Goal: Transaction & Acquisition: Purchase product/service

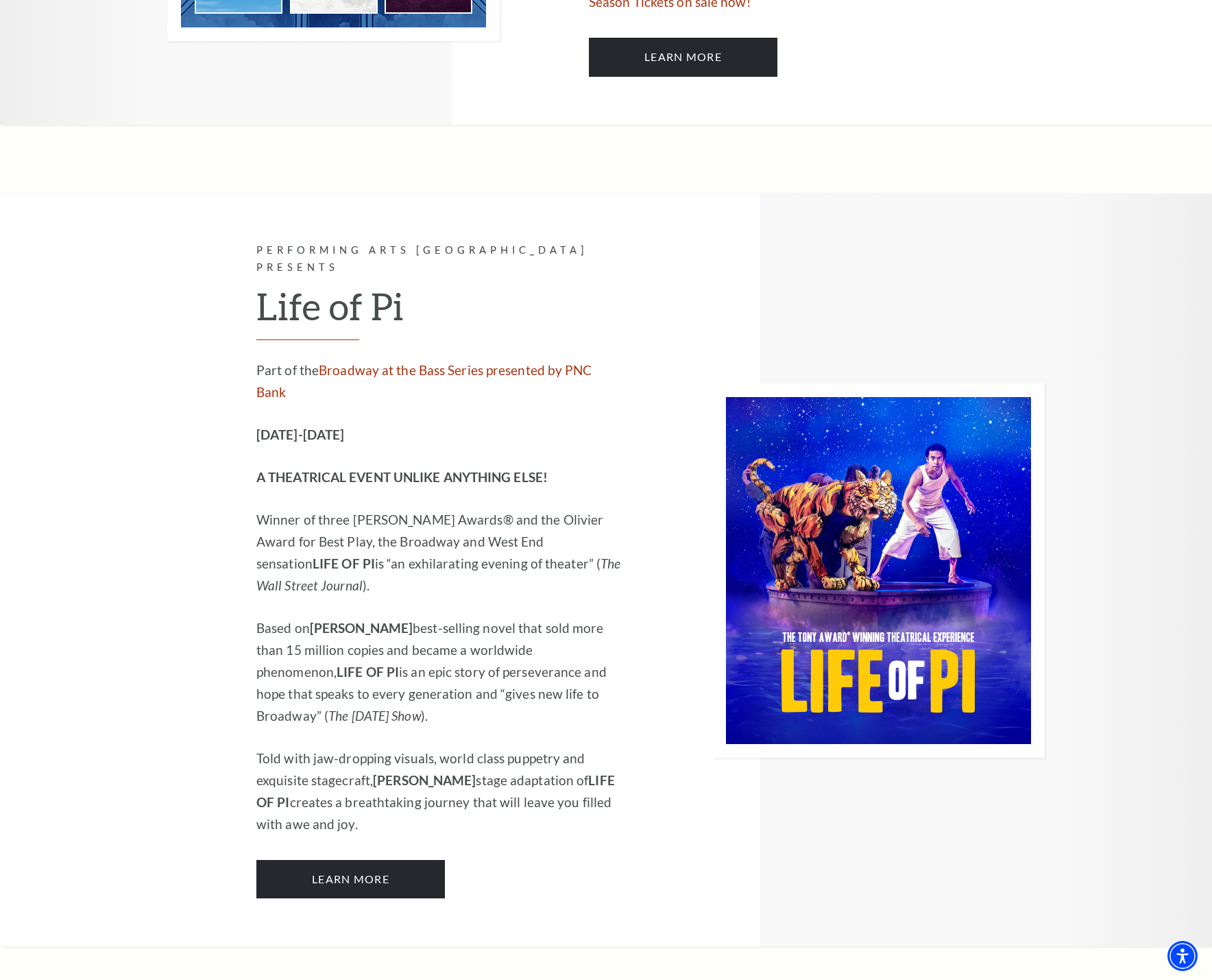
scroll to position [1371, 0]
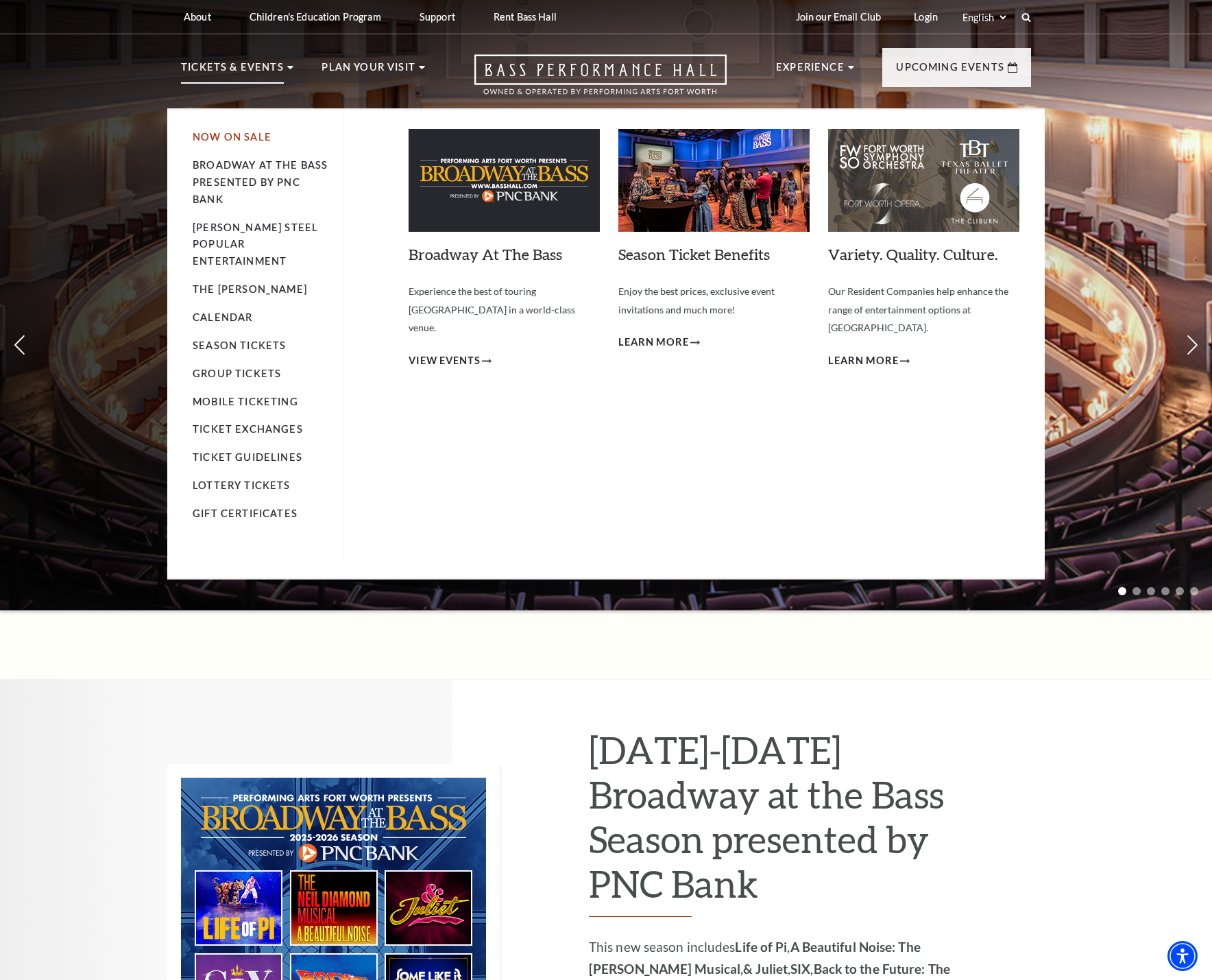
click at [239, 134] on link "Now On Sale" at bounding box center [232, 137] width 79 height 12
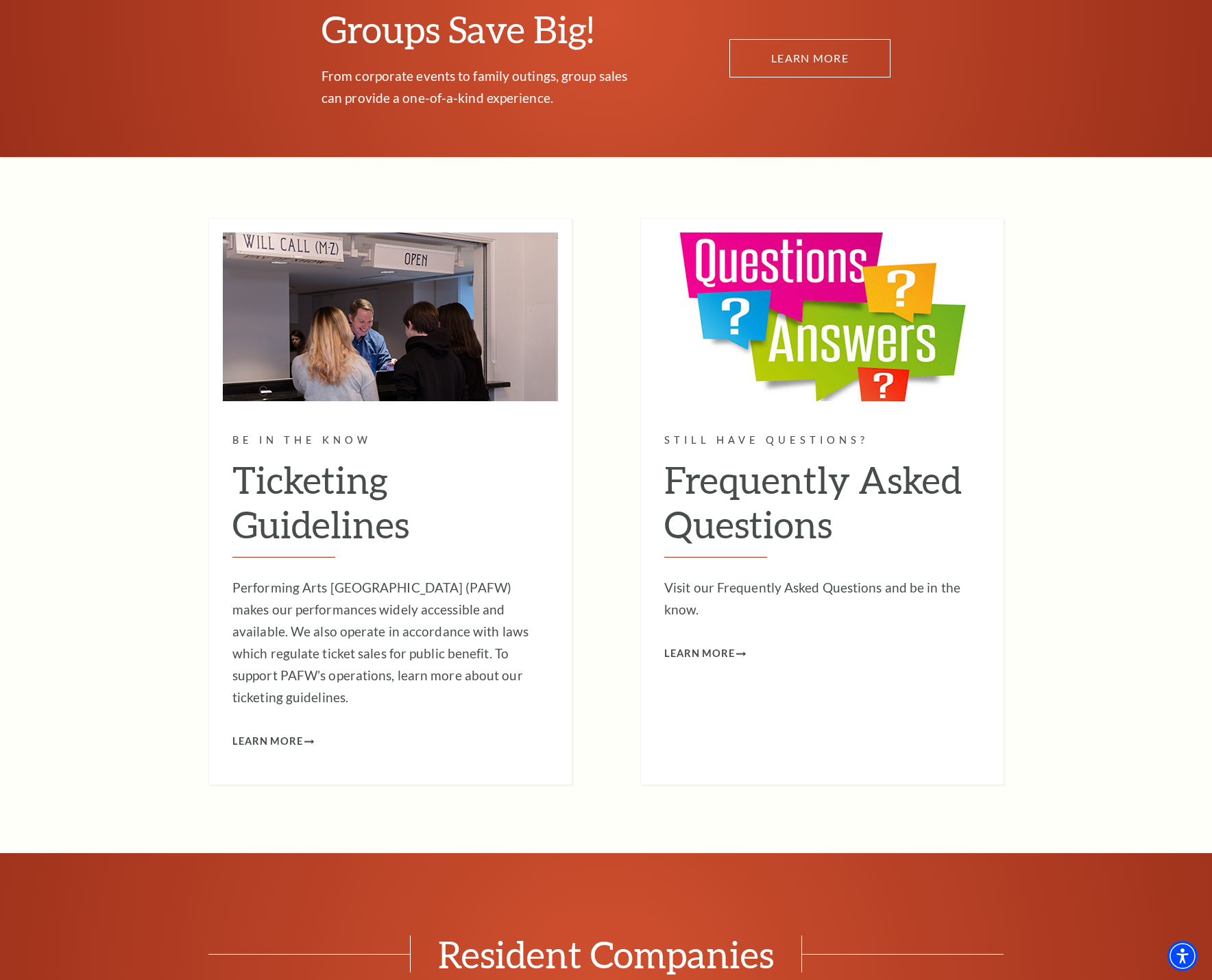
scroll to position [8022, 0]
